Goal: Browse casually: Explore the website without a specific task or goal

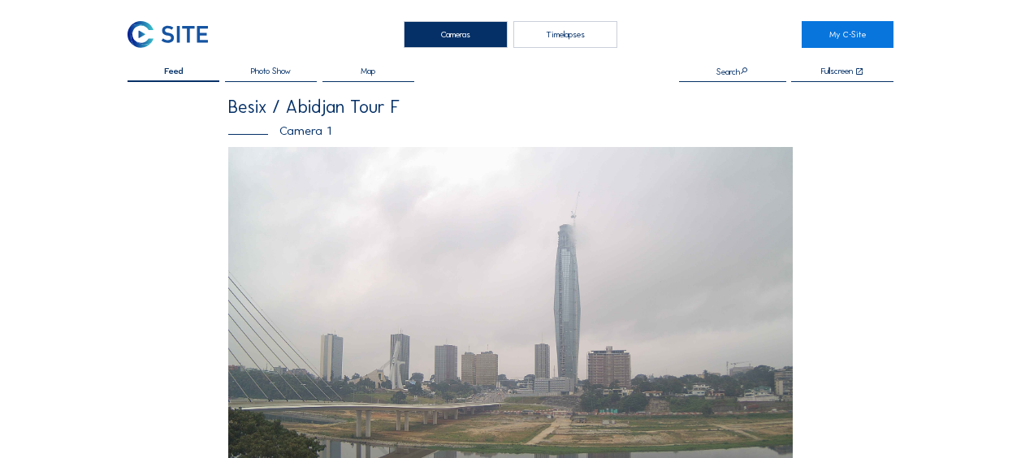
scroll to position [568, 0]
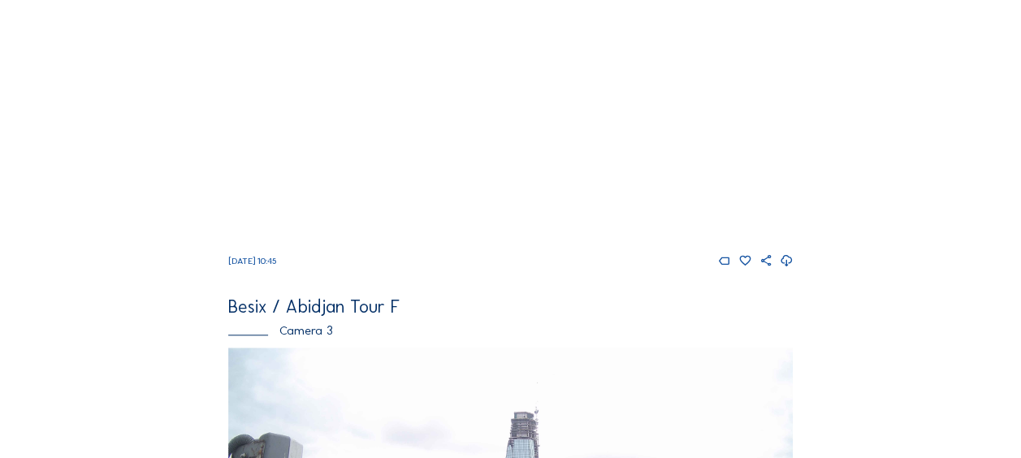
scroll to position [568, 0]
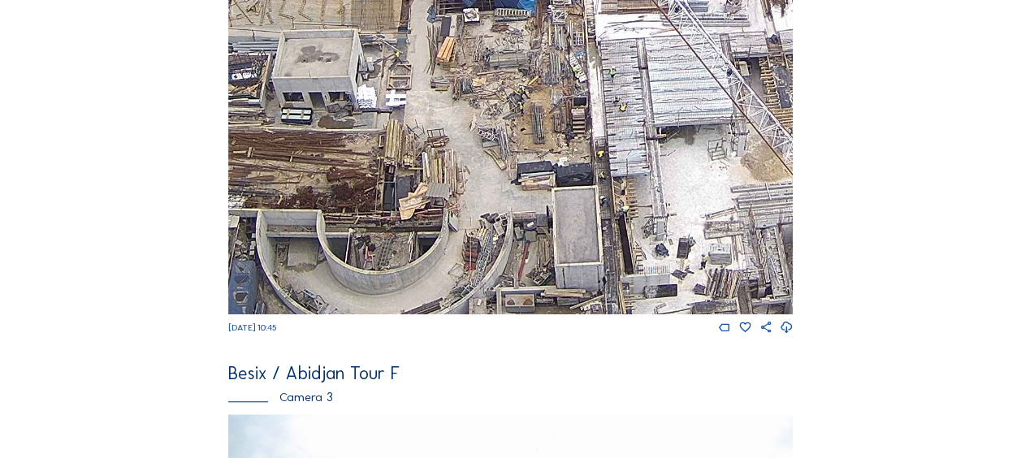
drag, startPoint x: 411, startPoint y: 169, endPoint x: 456, endPoint y: 92, distance: 89.5
click at [456, 91] on img at bounding box center [510, 155] width 564 height 317
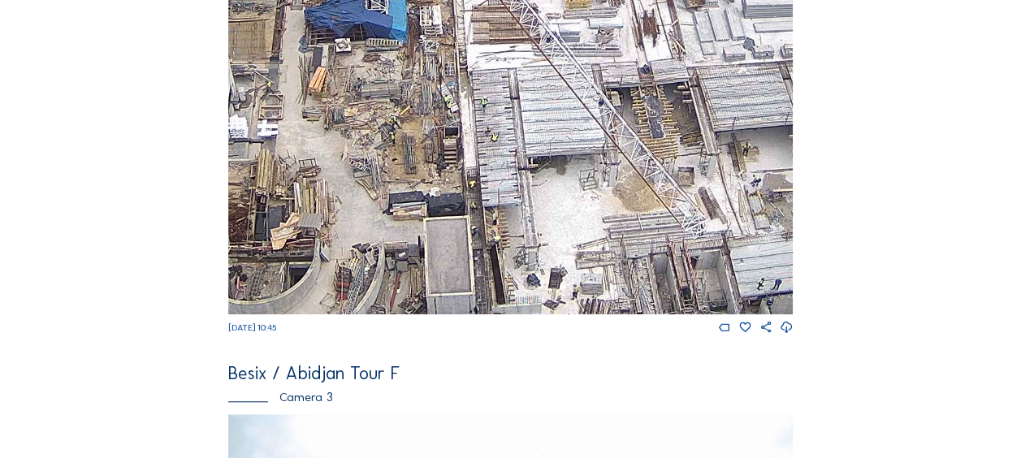
drag, startPoint x: 568, startPoint y: 133, endPoint x: 442, endPoint y: 162, distance: 130.0
click at [442, 162] on img at bounding box center [510, 155] width 564 height 317
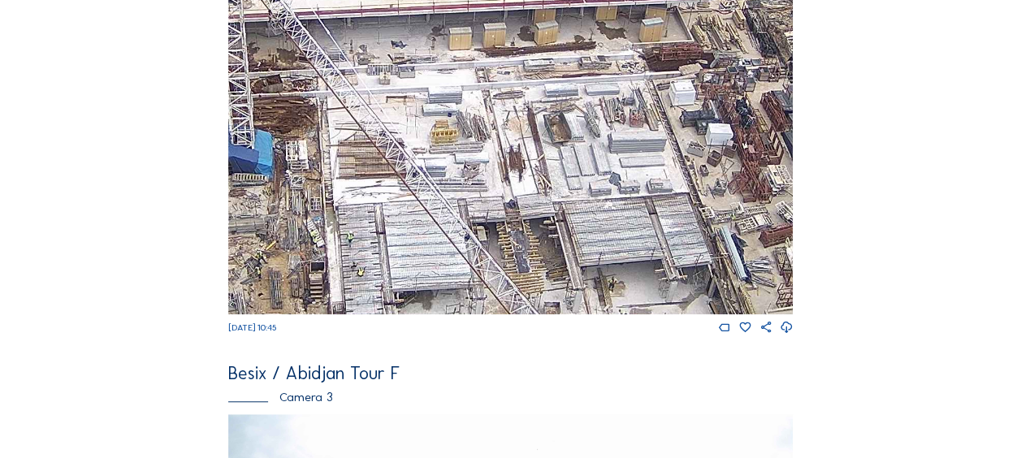
drag, startPoint x: 549, startPoint y: 94, endPoint x: 415, endPoint y: 229, distance: 190.0
click at [415, 229] on img at bounding box center [510, 155] width 564 height 317
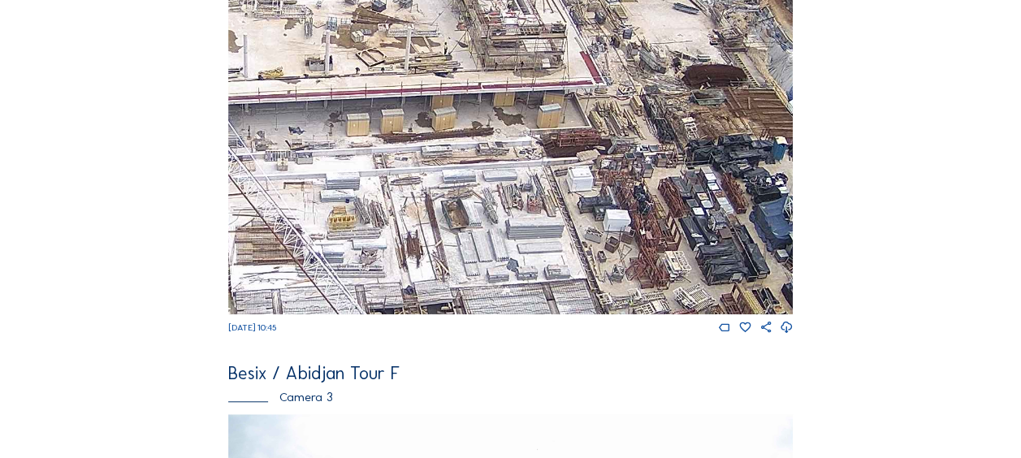
drag, startPoint x: 519, startPoint y: 149, endPoint x: 330, endPoint y: 249, distance: 213.9
click at [326, 256] on img at bounding box center [510, 155] width 564 height 317
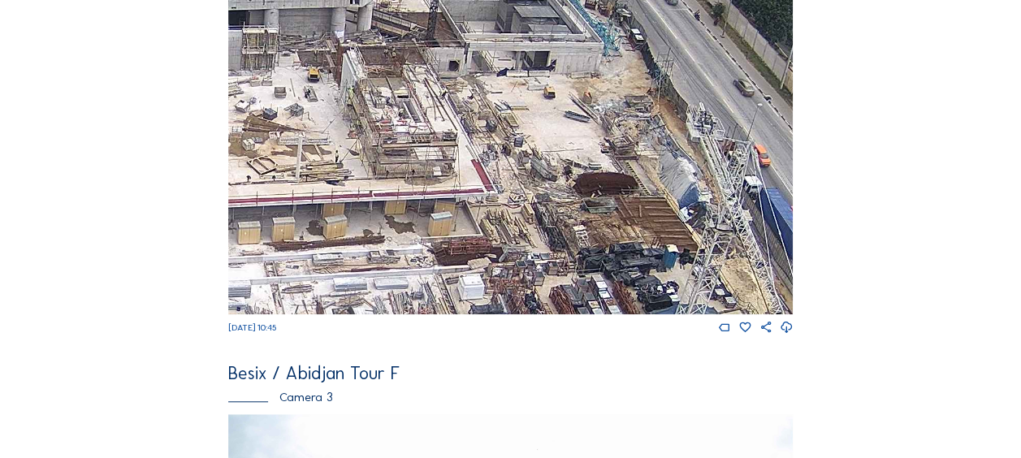
drag, startPoint x: 431, startPoint y: 188, endPoint x: 422, endPoint y: 220, distance: 33.7
click at [422, 220] on img at bounding box center [510, 155] width 564 height 317
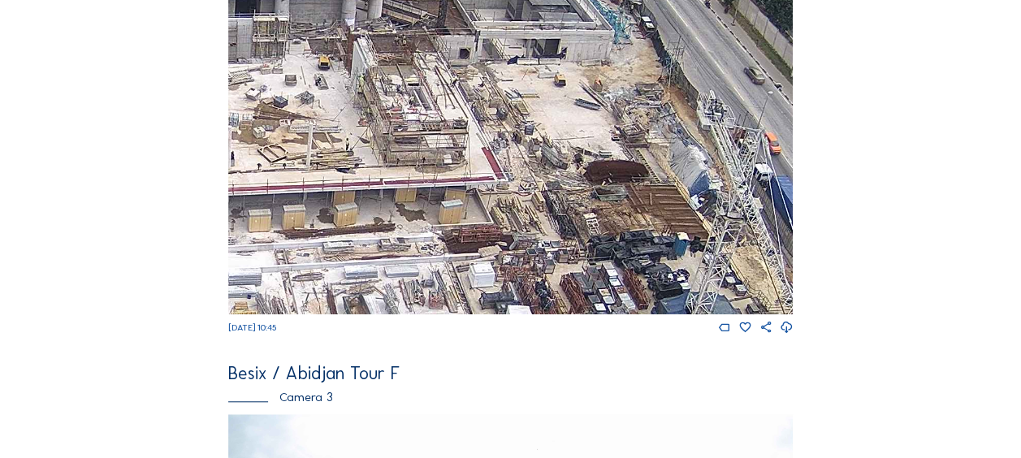
drag, startPoint x: 494, startPoint y: 186, endPoint x: 542, endPoint y: 143, distance: 64.4
click at [542, 143] on img at bounding box center [510, 155] width 564 height 317
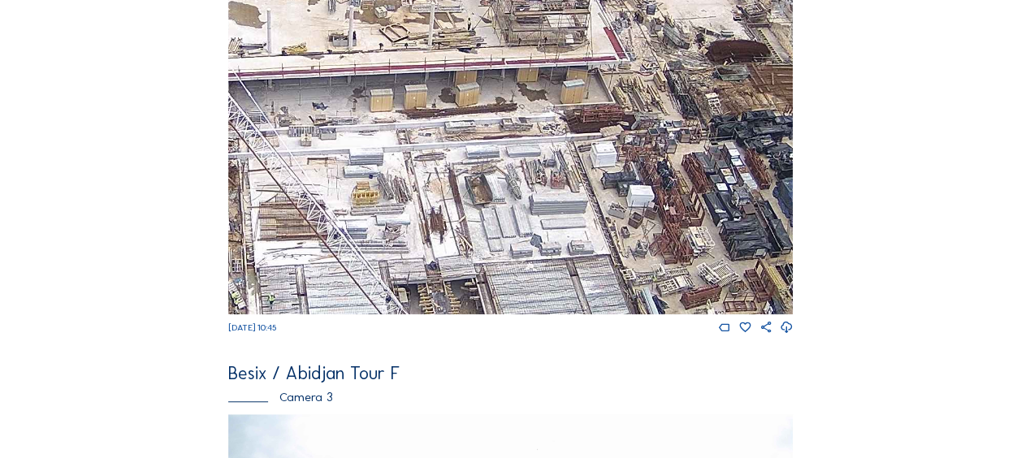
drag, startPoint x: 507, startPoint y: 148, endPoint x: 592, endPoint y: 59, distance: 122.9
click at [592, 58] on img at bounding box center [510, 155] width 564 height 317
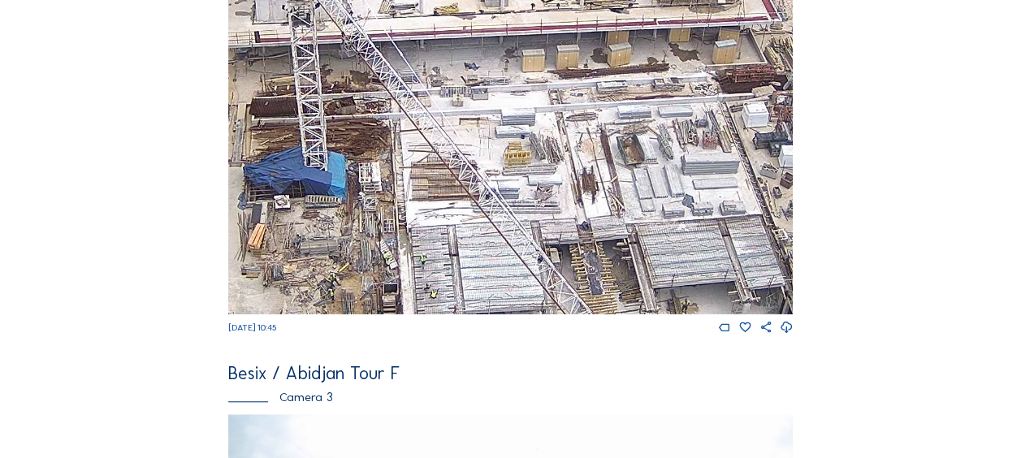
drag, startPoint x: 481, startPoint y: 101, endPoint x: 694, endPoint y: 45, distance: 220.6
click at [694, 45] on img at bounding box center [510, 155] width 564 height 317
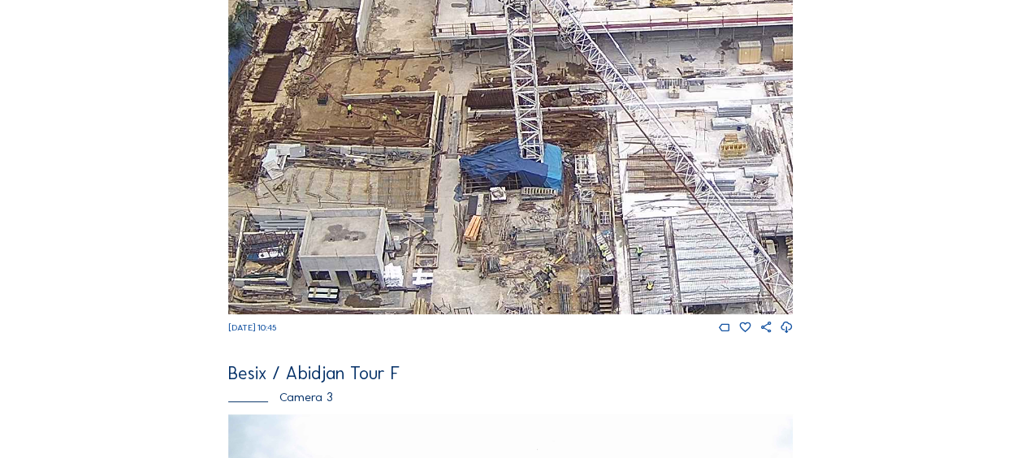
drag, startPoint x: 422, startPoint y: 112, endPoint x: 546, endPoint y: 112, distance: 123.4
click at [546, 112] on img at bounding box center [510, 155] width 564 height 317
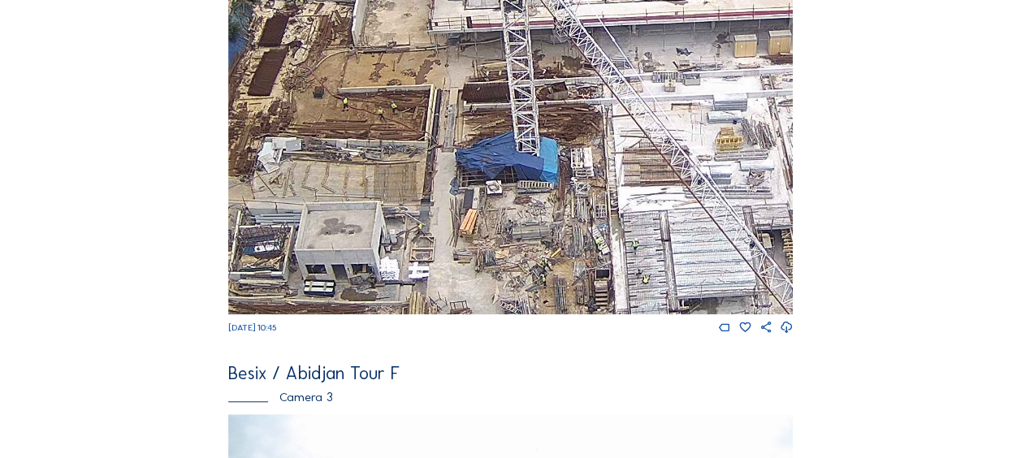
drag, startPoint x: 514, startPoint y: 198, endPoint x: 500, endPoint y: 109, distance: 90.4
click at [500, 110] on img at bounding box center [510, 155] width 564 height 317
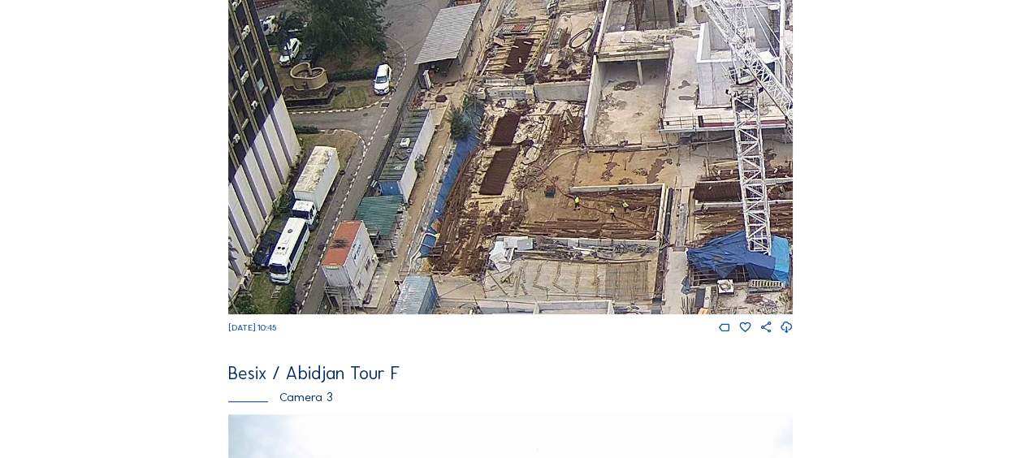
drag, startPoint x: 377, startPoint y: 140, endPoint x: 575, endPoint y: 271, distance: 237.8
click at [581, 292] on img at bounding box center [510, 155] width 564 height 317
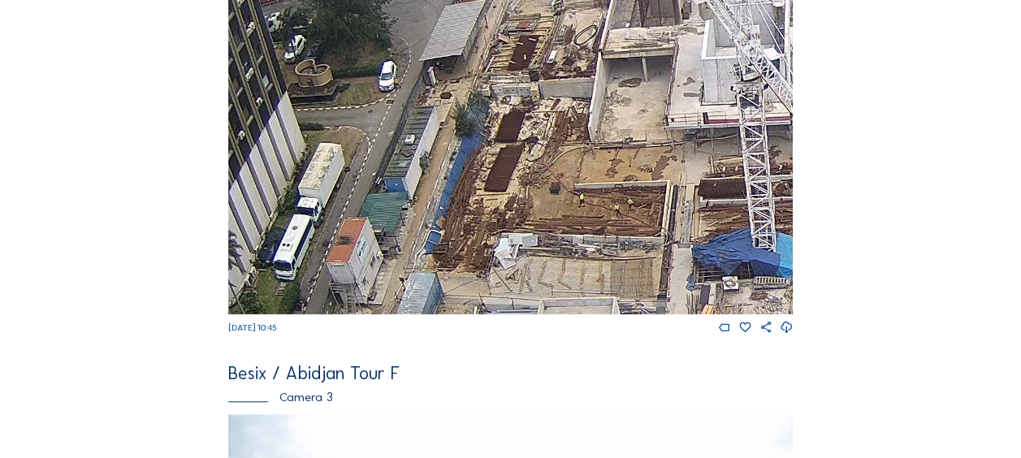
drag, startPoint x: 445, startPoint y: 151, endPoint x: 550, endPoint y: 276, distance: 163.1
click at [552, 276] on img at bounding box center [510, 155] width 564 height 317
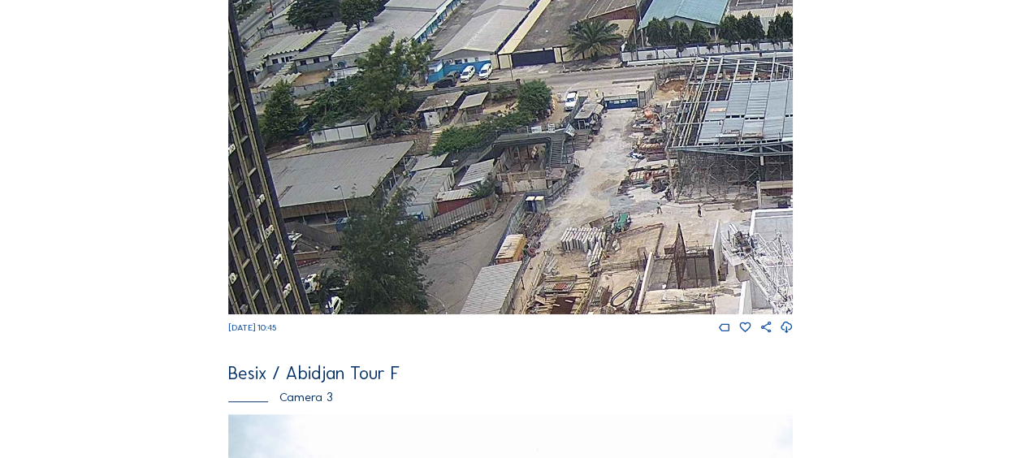
drag, startPoint x: 744, startPoint y: 23, endPoint x: 671, endPoint y: 159, distance: 154.4
click at [673, 160] on img at bounding box center [510, 155] width 564 height 317
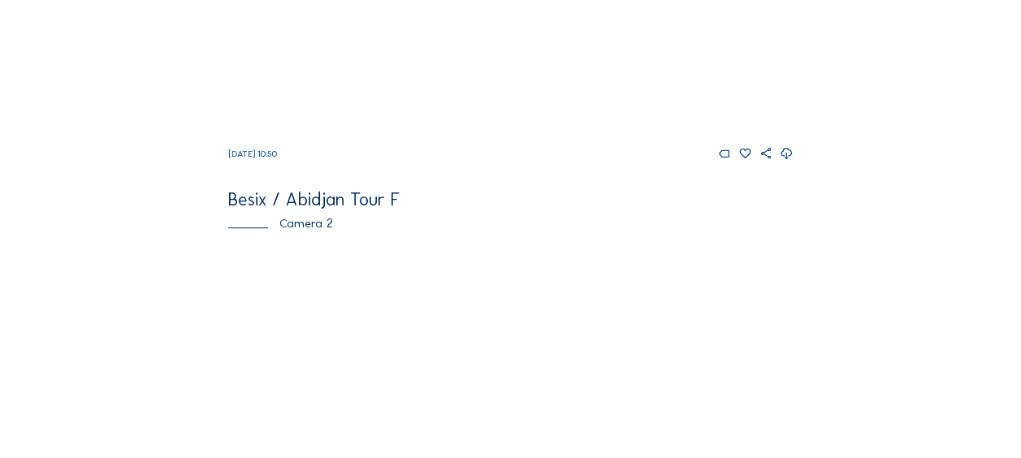
scroll to position [568, 0]
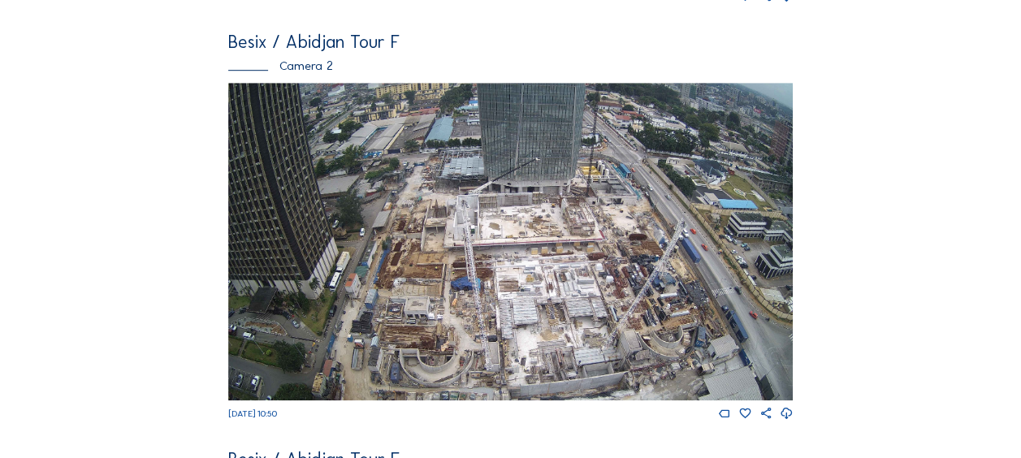
scroll to position [487, 0]
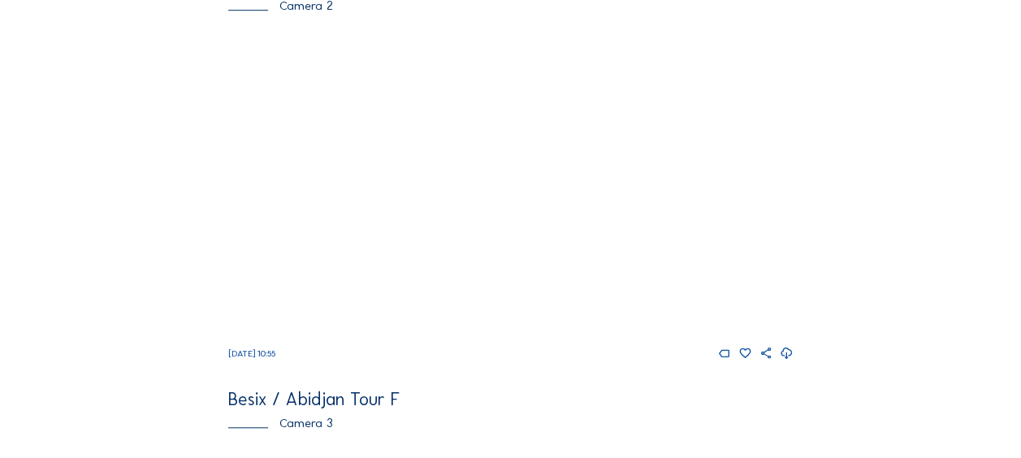
scroll to position [568, 0]
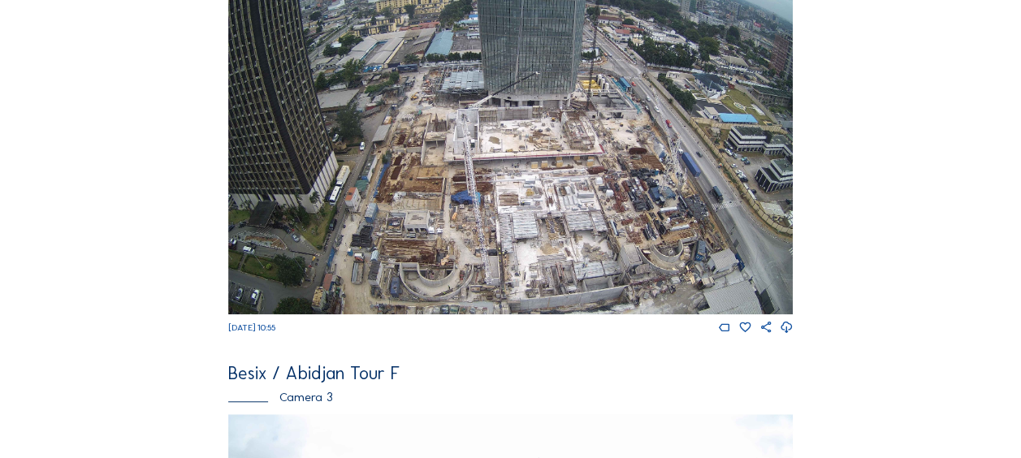
click at [41, 50] on div "Cameras Timelapses My C-Site Feed Photo Show Map Search Fullscreen Besix / [GEO…" at bounding box center [510, 335] width 1021 height 1807
